Goal: Task Accomplishment & Management: Manage account settings

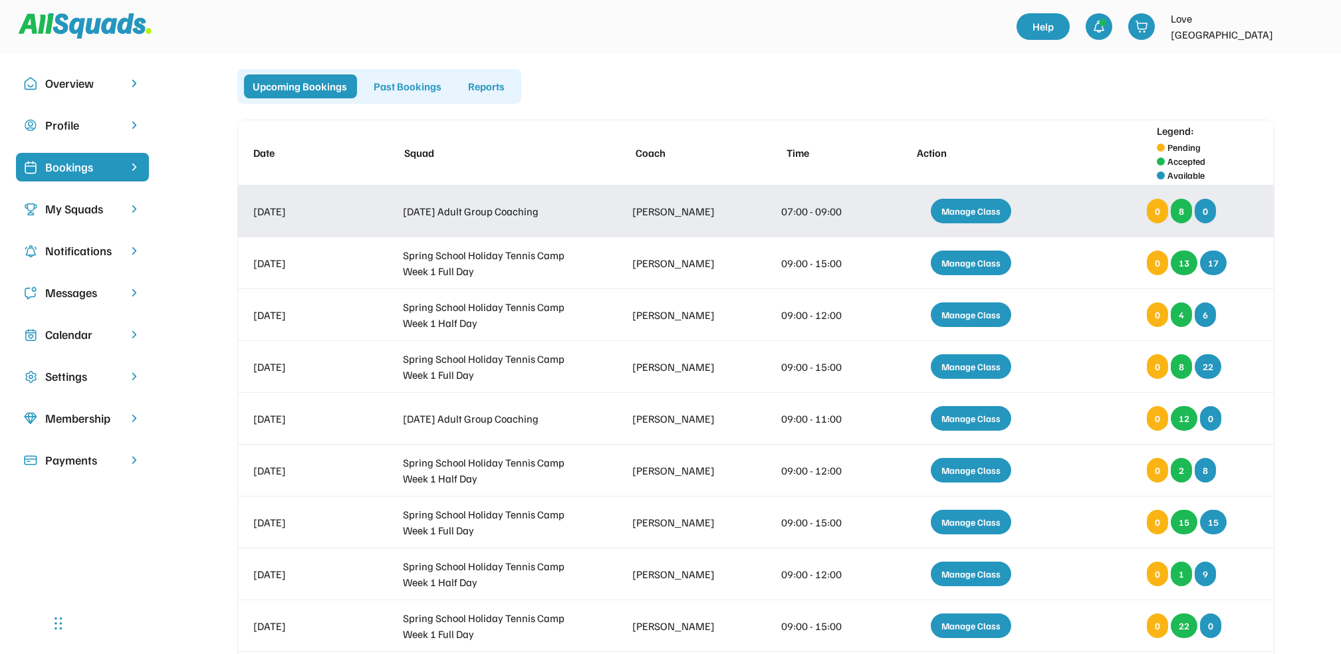
click at [971, 211] on div "Manage Class" at bounding box center [971, 211] width 80 height 25
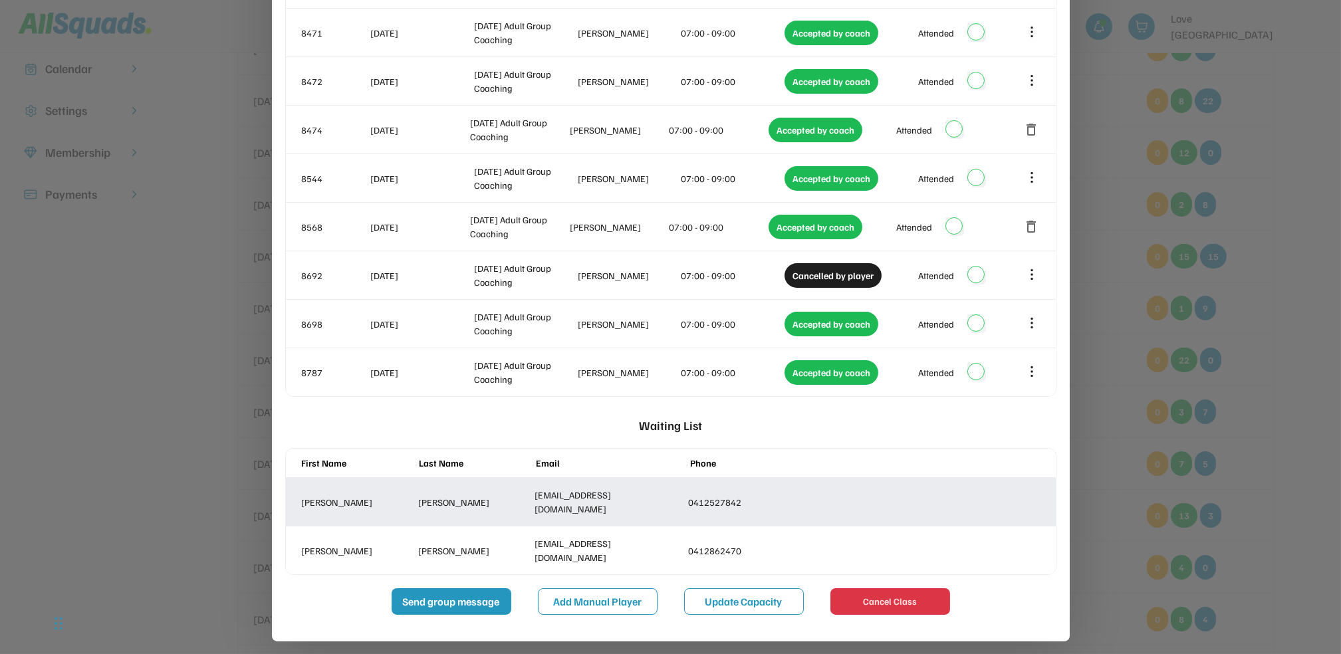
scroll to position [88, 0]
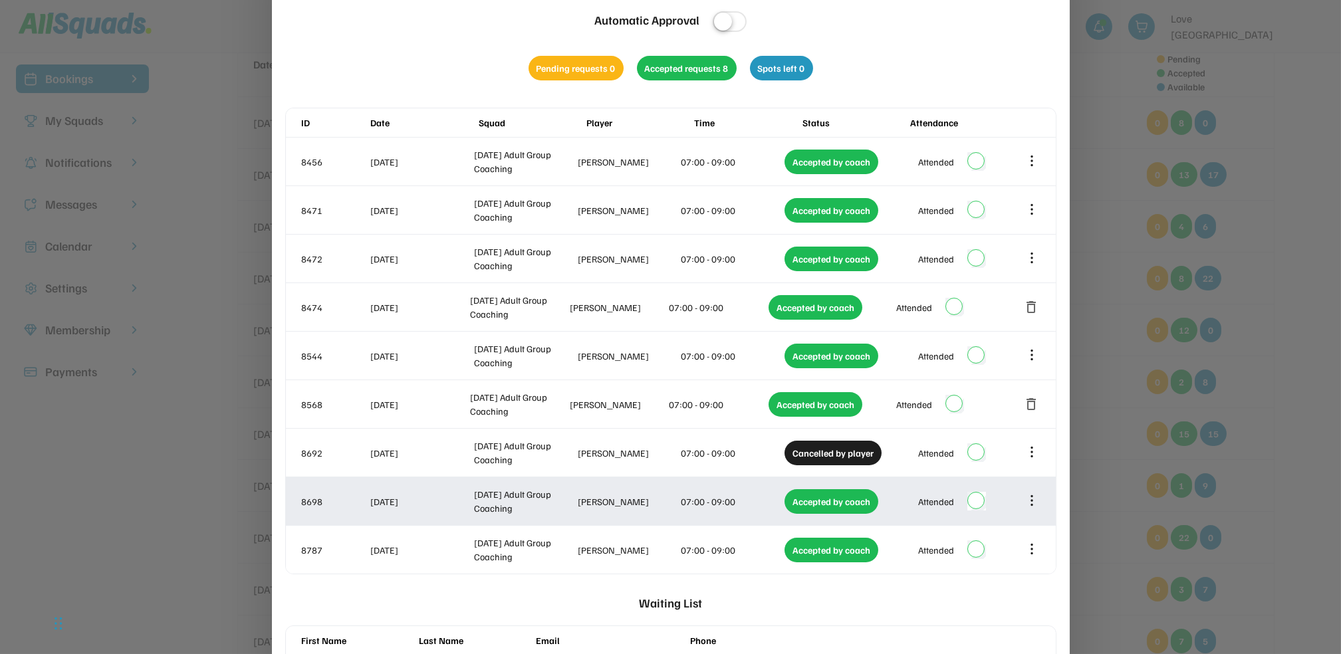
click at [1032, 498] on icon at bounding box center [1031, 500] width 15 height 15
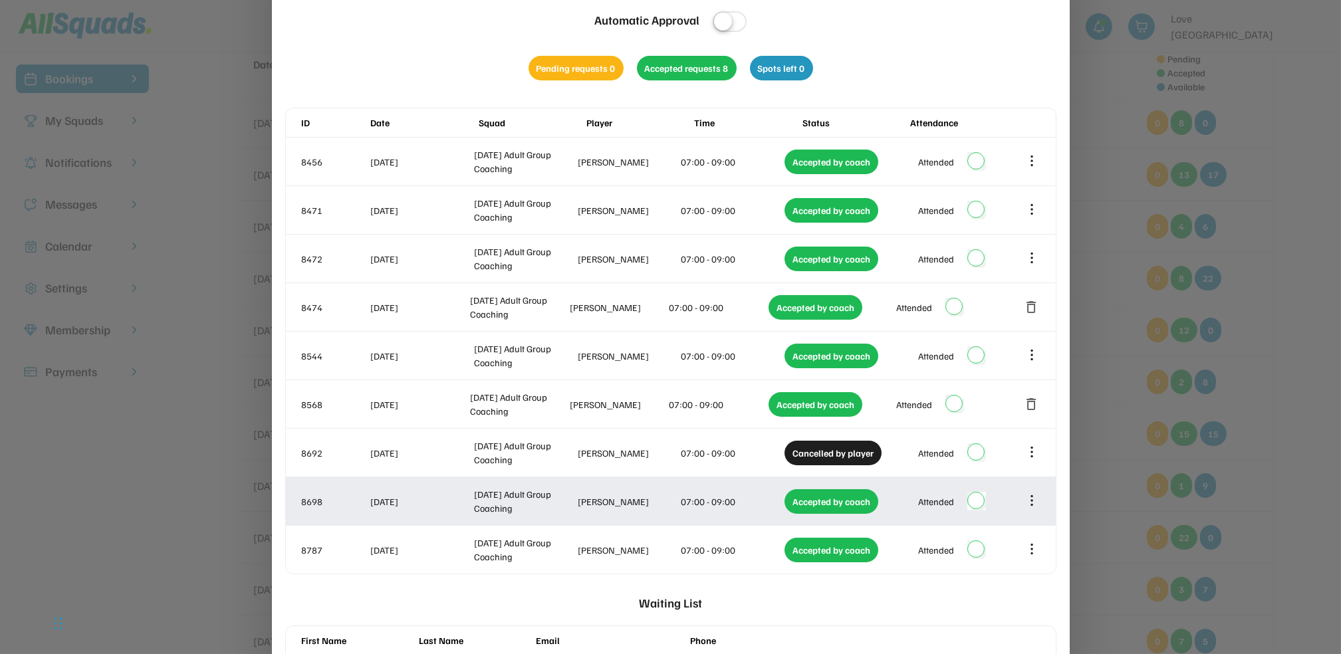
click at [1029, 499] on icon at bounding box center [1031, 500] width 15 height 15
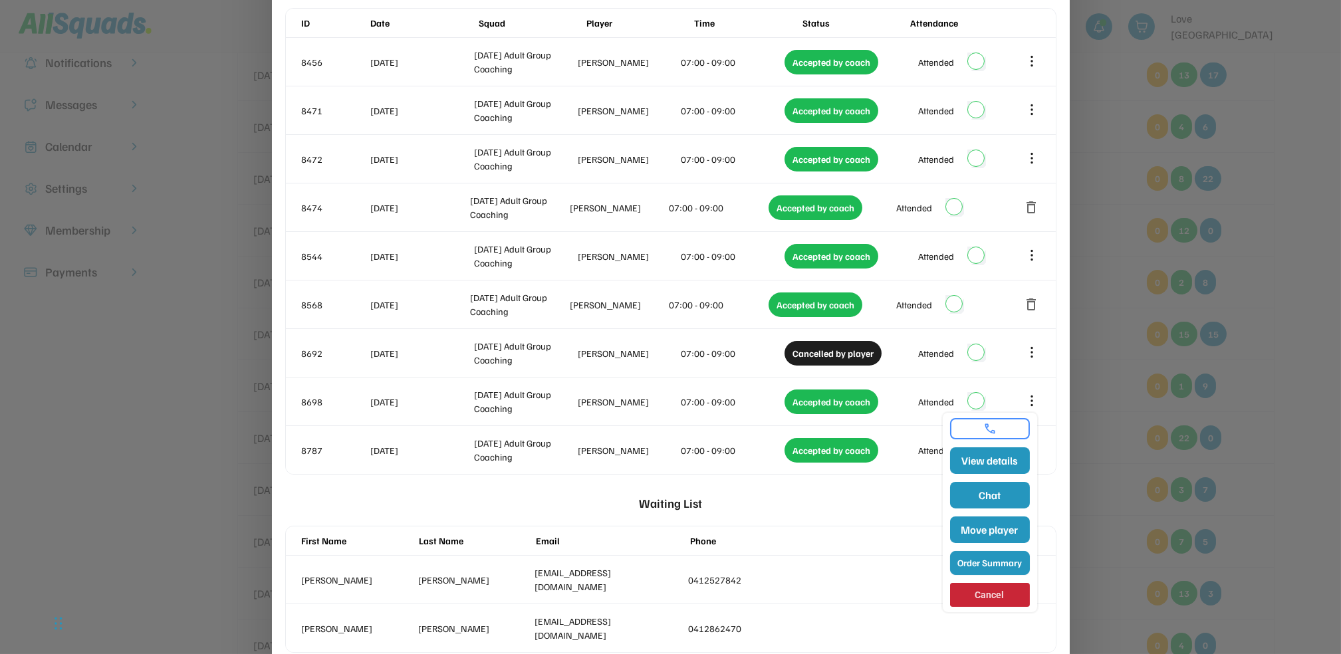
scroll to position [266, 0]
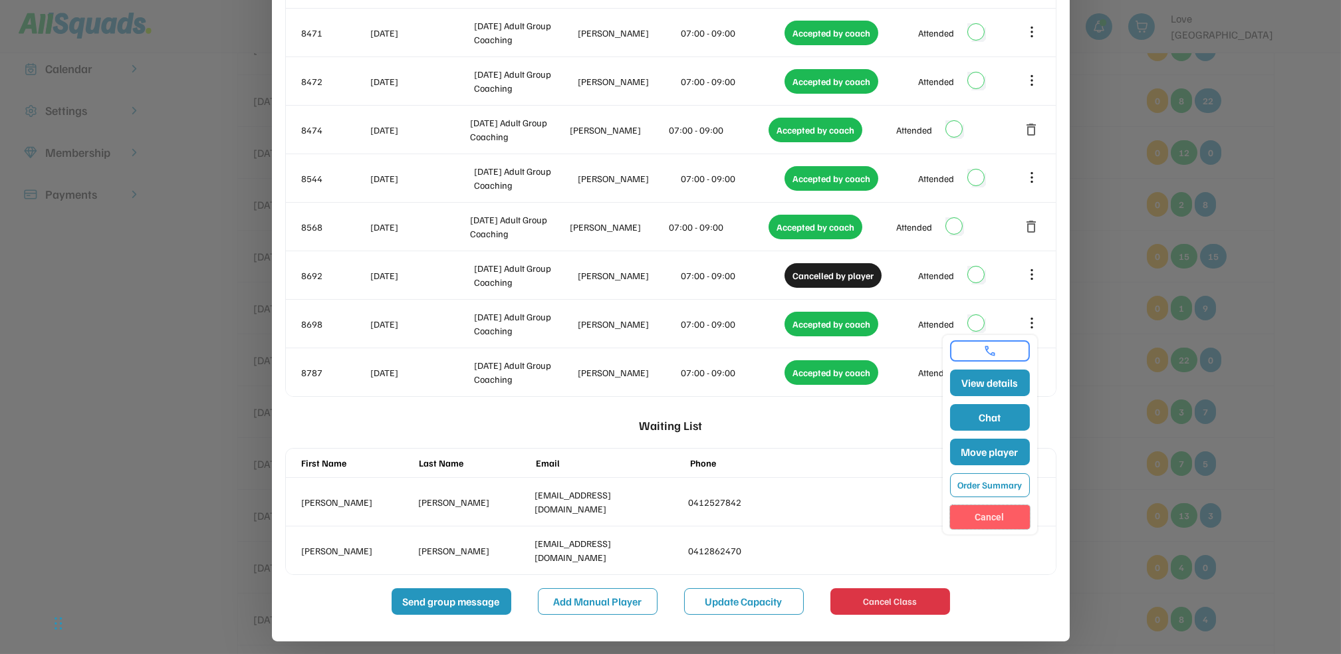
click at [985, 517] on button "Cancel" at bounding box center [990, 517] width 80 height 24
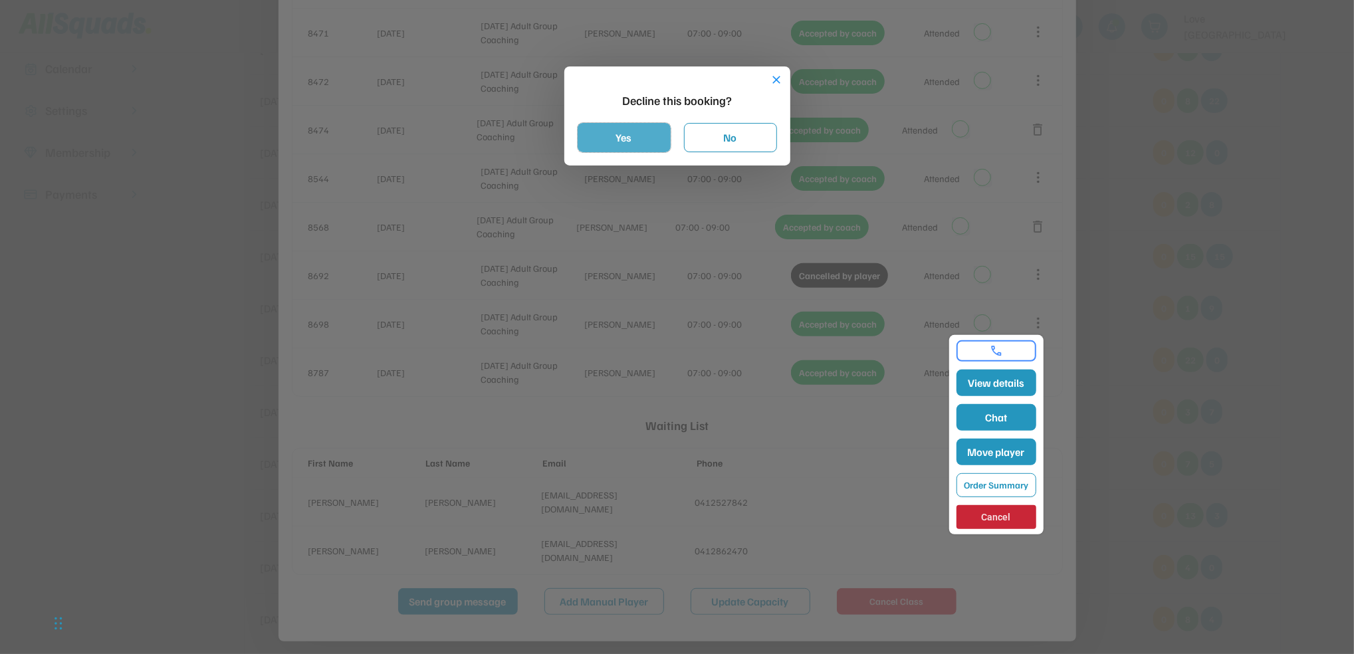
click at [624, 138] on button "Yes" at bounding box center [624, 137] width 93 height 29
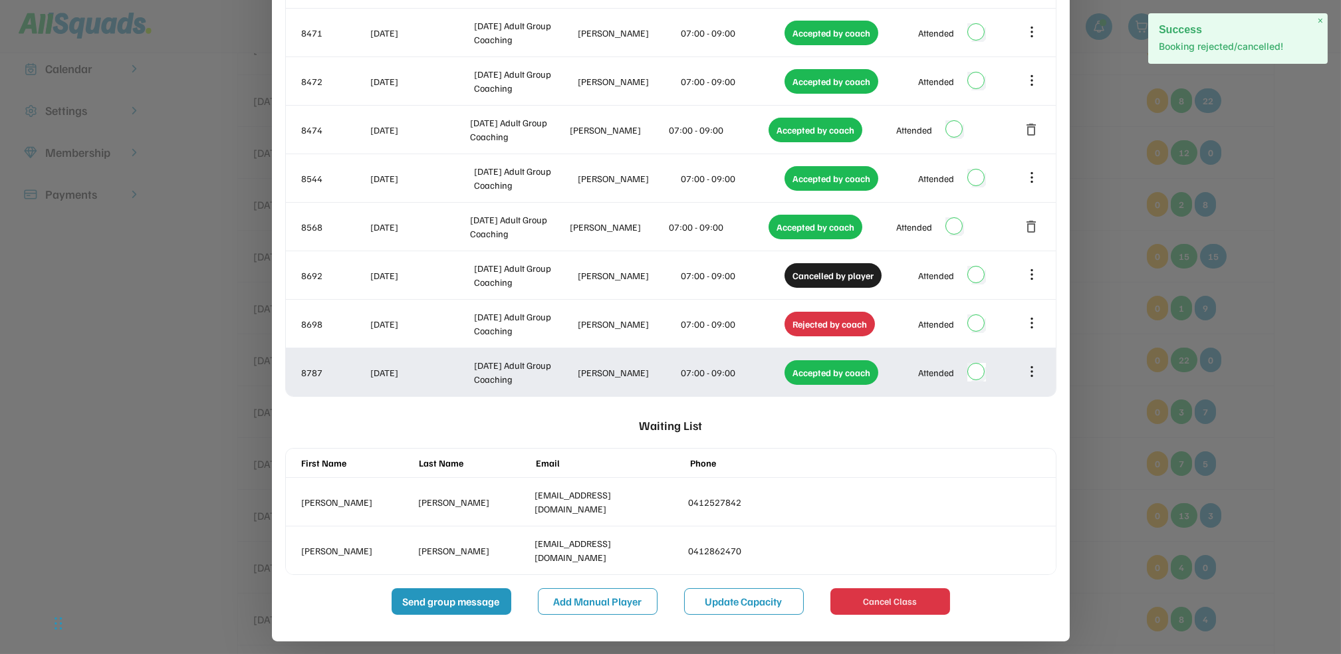
click at [1026, 370] on icon at bounding box center [1031, 371] width 15 height 15
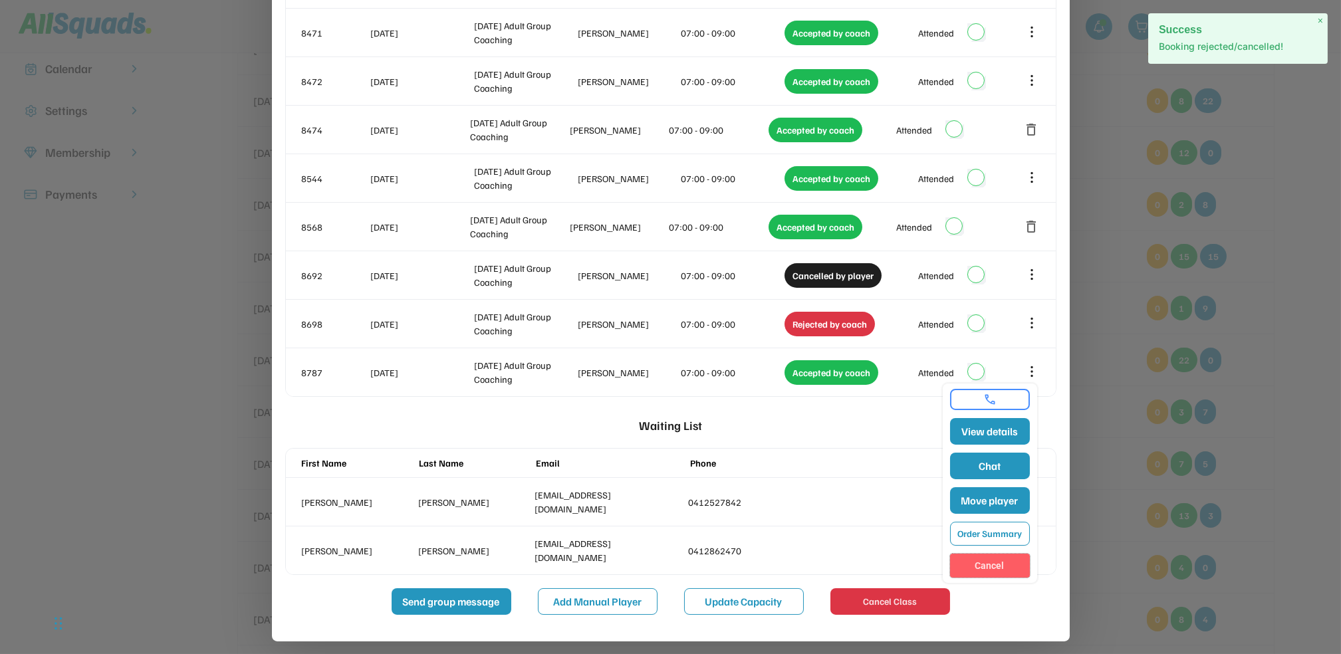
click at [1001, 560] on button "Cancel" at bounding box center [990, 566] width 80 height 24
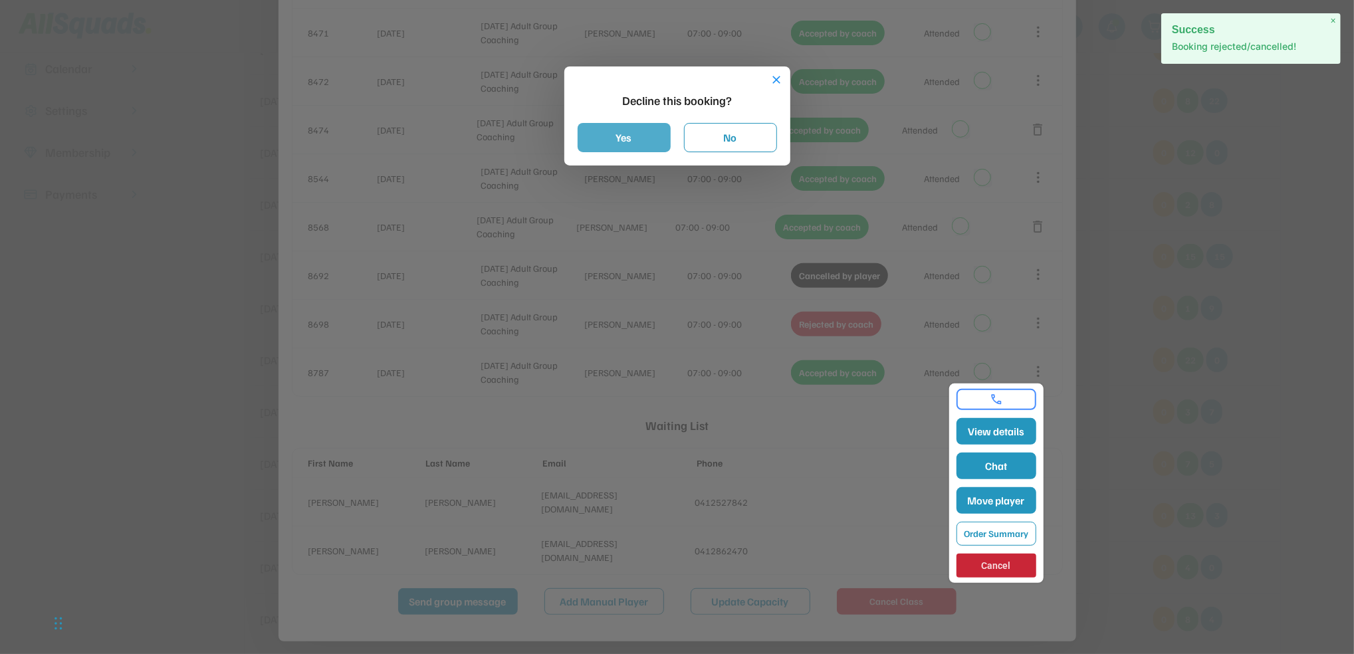
click at [622, 134] on button "Yes" at bounding box center [624, 137] width 93 height 29
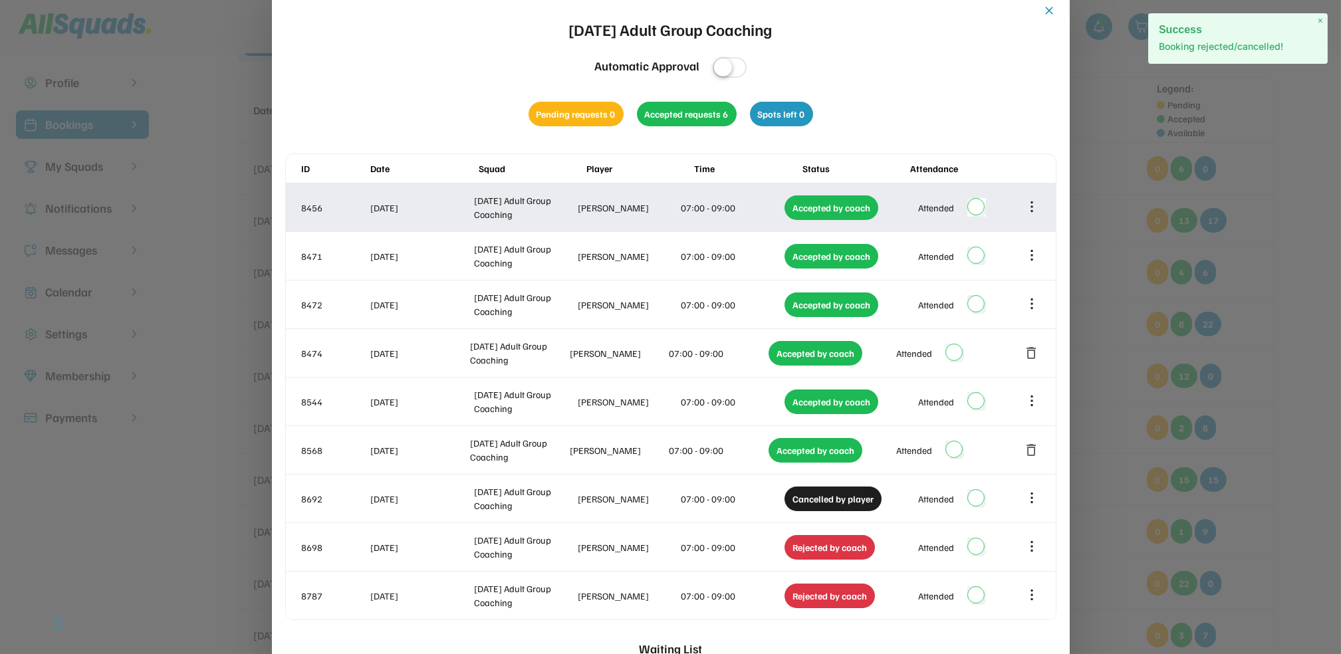
scroll to position [0, 0]
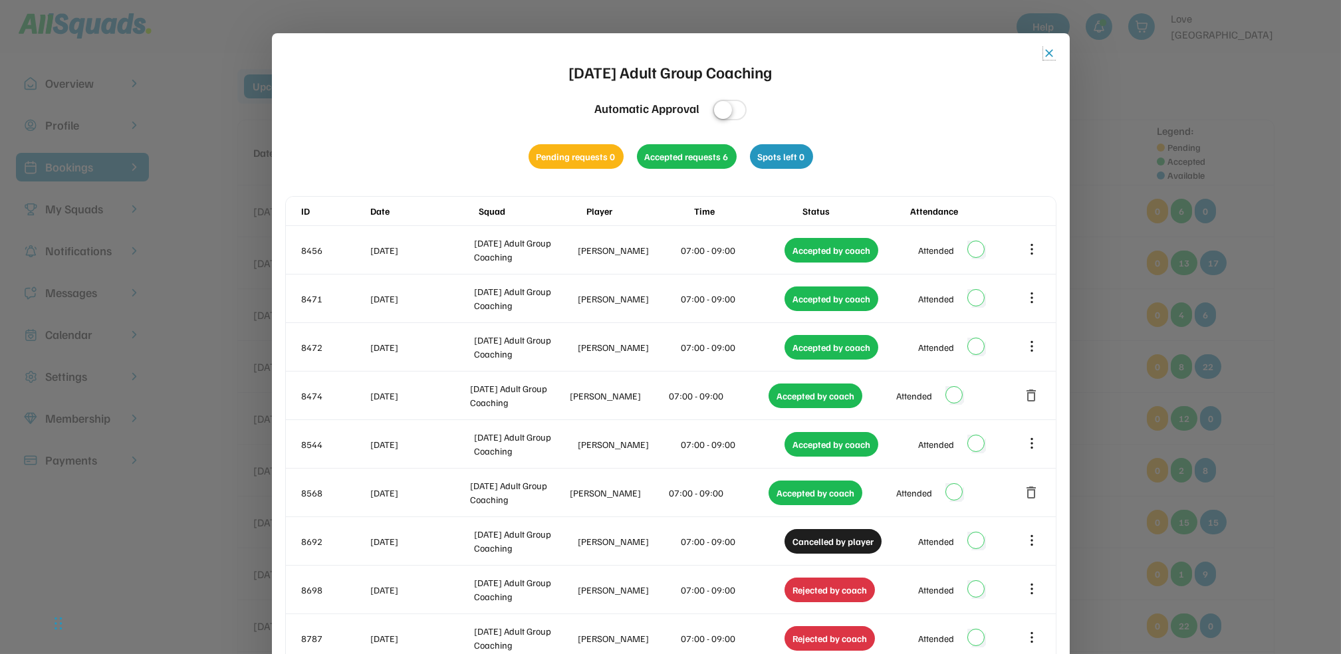
click at [1046, 53] on button "close" at bounding box center [1049, 53] width 13 height 13
